Goal: Task Accomplishment & Management: Manage account settings

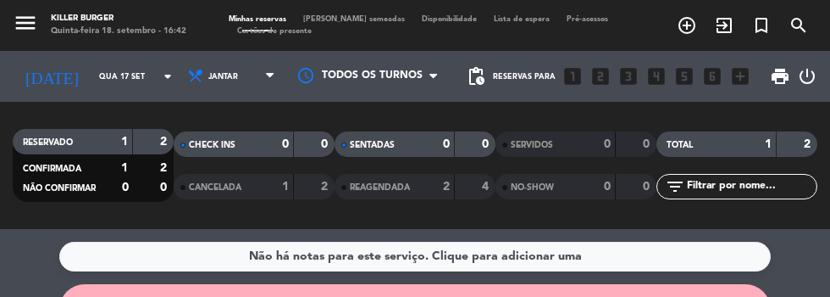
click at [158, 76] on icon "arrow_drop_down" at bounding box center [168, 76] width 20 height 20
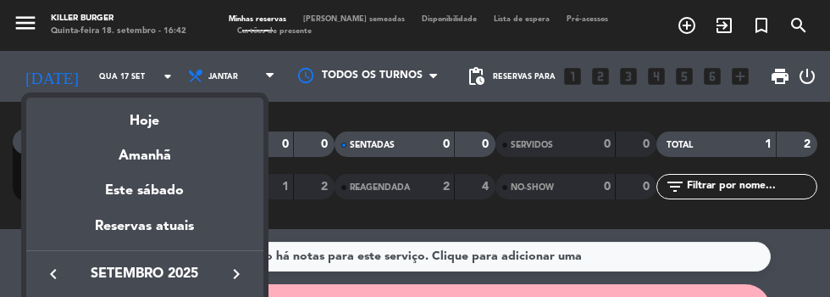
click at [184, 232] on div "Reservas atuais" at bounding box center [144, 232] width 237 height 35
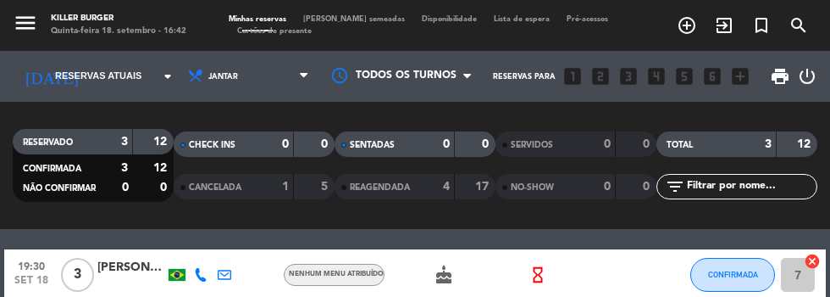
scroll to position [17, 0]
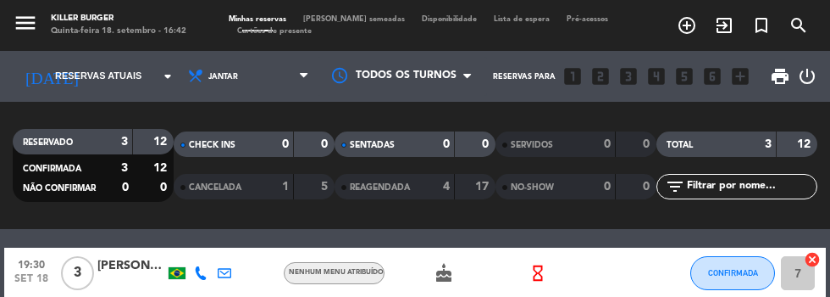
click at [514, 232] on div "19:30 [DATE] 3 [PERSON_NAME] menu atribuído cake hourglass_empty CONFIRMADA 7 c…" at bounding box center [415, 271] width 830 height 85
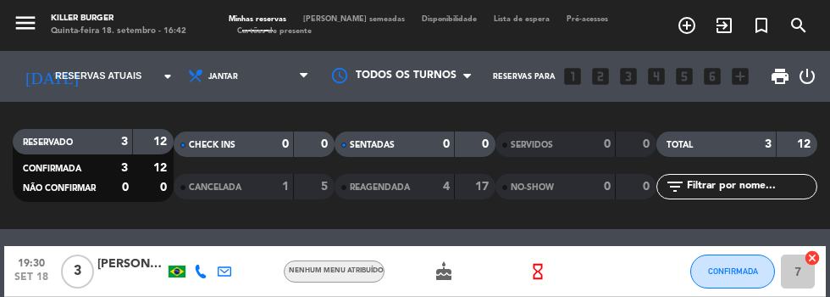
click at [418, 237] on div "19:30 [DATE] 3 [PERSON_NAME] menu atribuído cake hourglass_empty CONFIRMADA 7 c…" at bounding box center [415, 271] width 830 height 85
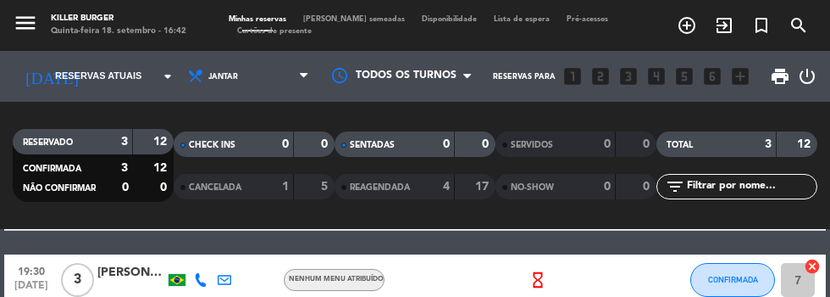
scroll to position [84, 0]
